Goal: Transaction & Acquisition: Purchase product/service

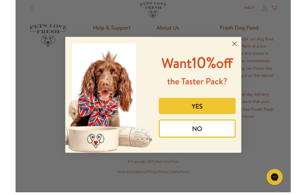
scroll to position [994, 0]
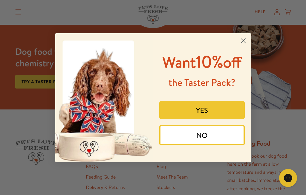
click at [204, 119] on button "YES" at bounding box center [202, 110] width 86 height 18
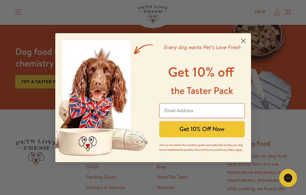
click at [177, 115] on input "Email Address" at bounding box center [202, 110] width 86 height 15
click at [200, 115] on input "Email Address" at bounding box center [202, 110] width 86 height 15
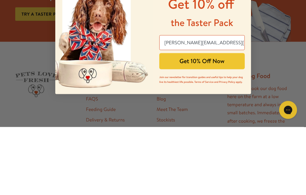
type input "maynardann@hotmail.com"
click at [222, 121] on button "Get 10% Off Now" at bounding box center [202, 129] width 86 height 16
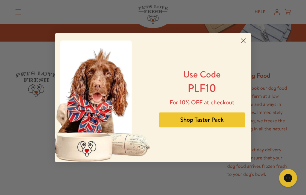
click at [246, 43] on circle "Close dialog" at bounding box center [243, 41] width 10 height 10
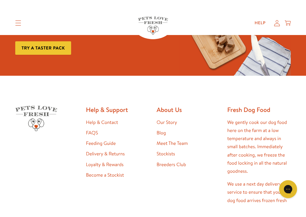
scroll to position [1042, 0]
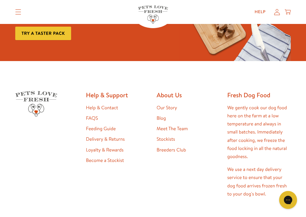
click at [115, 125] on link "Feeding Guide" at bounding box center [101, 128] width 30 height 7
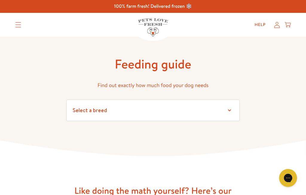
click at [235, 109] on select "Select a breed Affenpinscher Afghan hound Airedale terrier Akita Alaskan Malamu…" at bounding box center [152, 111] width 173 height 22
click at [232, 111] on select "Select a breed Affenpinscher Afghan hound Airedale terrier Akita Alaskan Malamu…" at bounding box center [152, 111] width 173 height 22
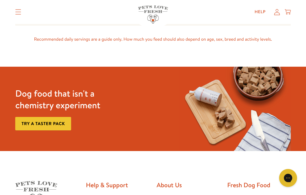
scroll to position [381, 0]
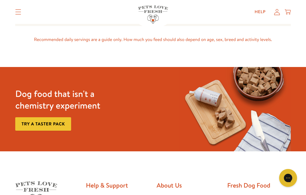
click at [51, 124] on link "Try a taster pack" at bounding box center [43, 123] width 56 height 13
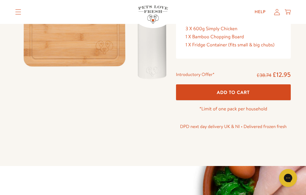
scroll to position [105, 0]
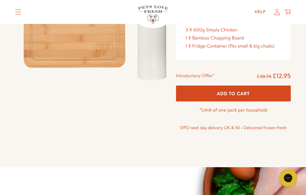
click at [237, 94] on span "Add To Cart" at bounding box center [233, 93] width 33 height 6
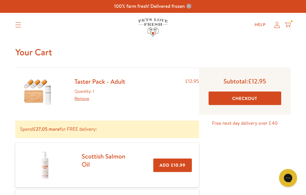
click at [20, 24] on icon "Translation missing: en.sections.header.menu" at bounding box center [18, 24] width 6 height 5
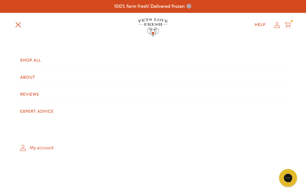
click at [39, 62] on link "Shop All" at bounding box center [153, 60] width 276 height 17
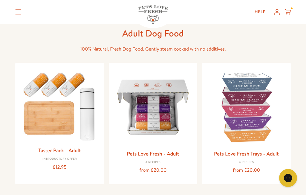
scroll to position [27, 0]
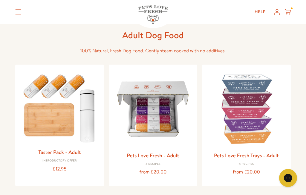
click at [161, 131] on img at bounding box center [153, 108] width 79 height 79
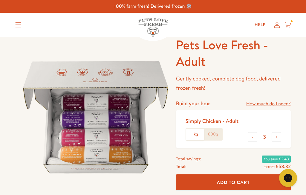
click at [290, 25] on icon at bounding box center [288, 24] width 6 height 4
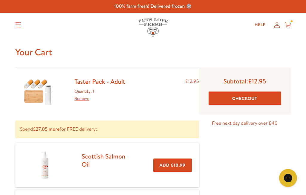
click at [249, 103] on button "Checkout" at bounding box center [245, 98] width 73 height 13
